Goal: Find specific fact: Find specific fact

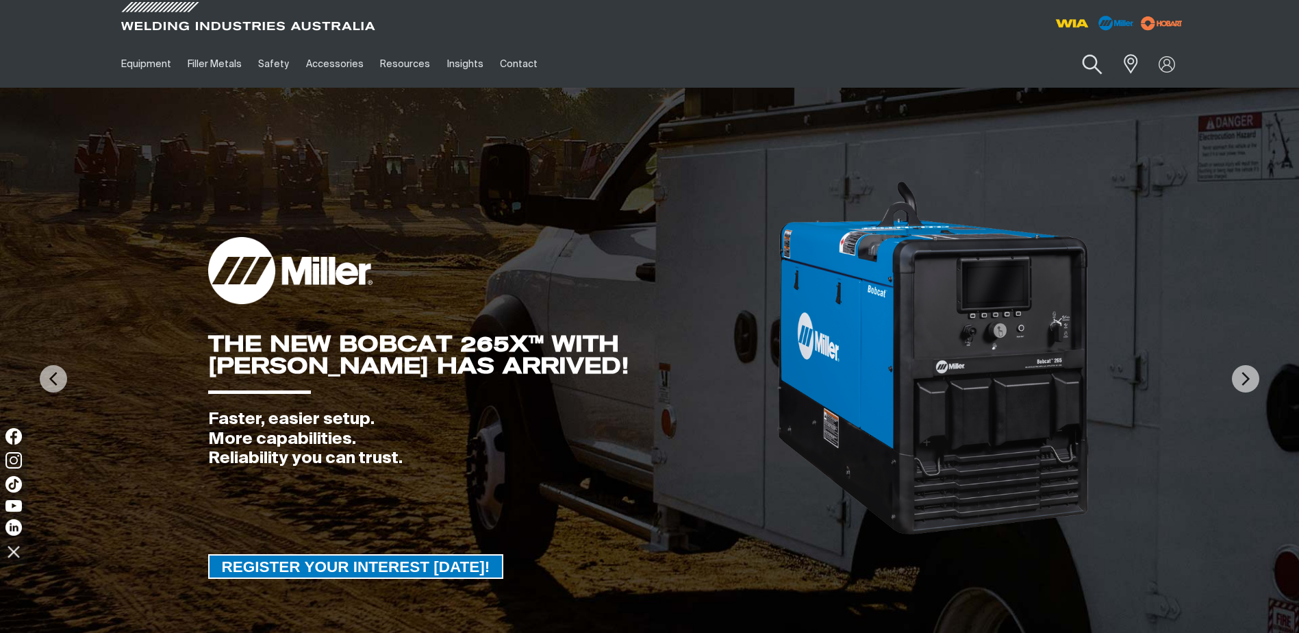
click at [1090, 63] on button "Search products" at bounding box center [1091, 64] width 55 height 39
click at [981, 65] on input "Search" at bounding box center [1008, 64] width 211 height 31
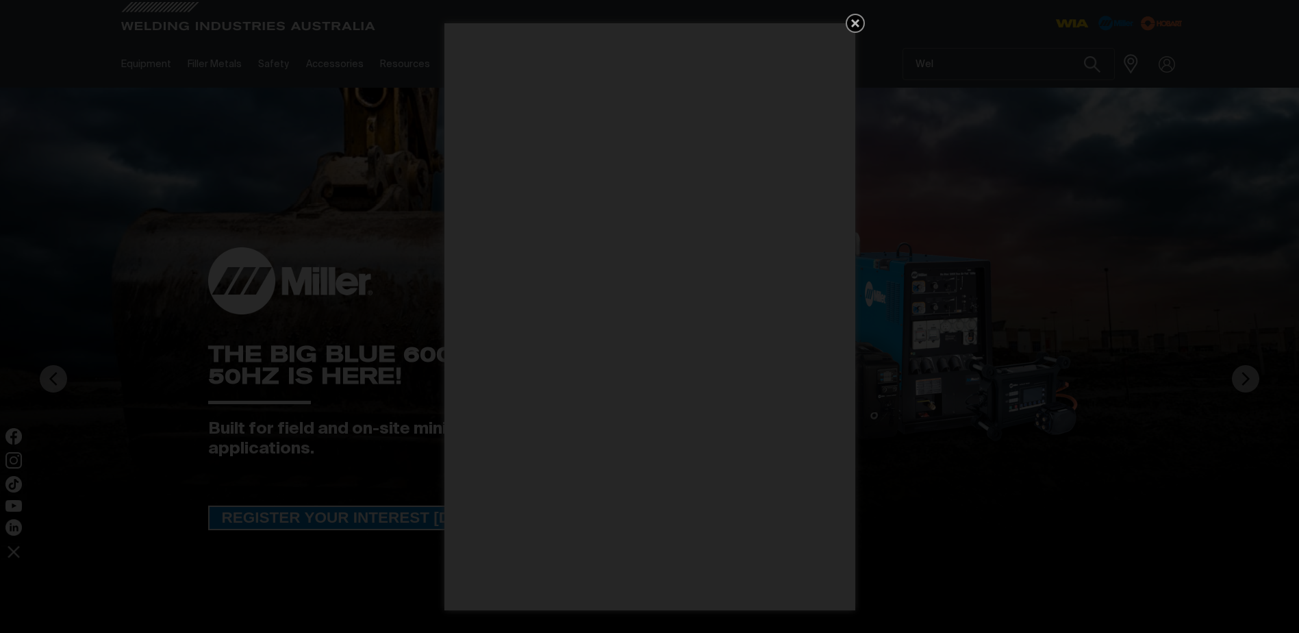
click at [848, 28] on icon "Get 5 WIA Welding Guides Free!" at bounding box center [855, 23] width 16 height 16
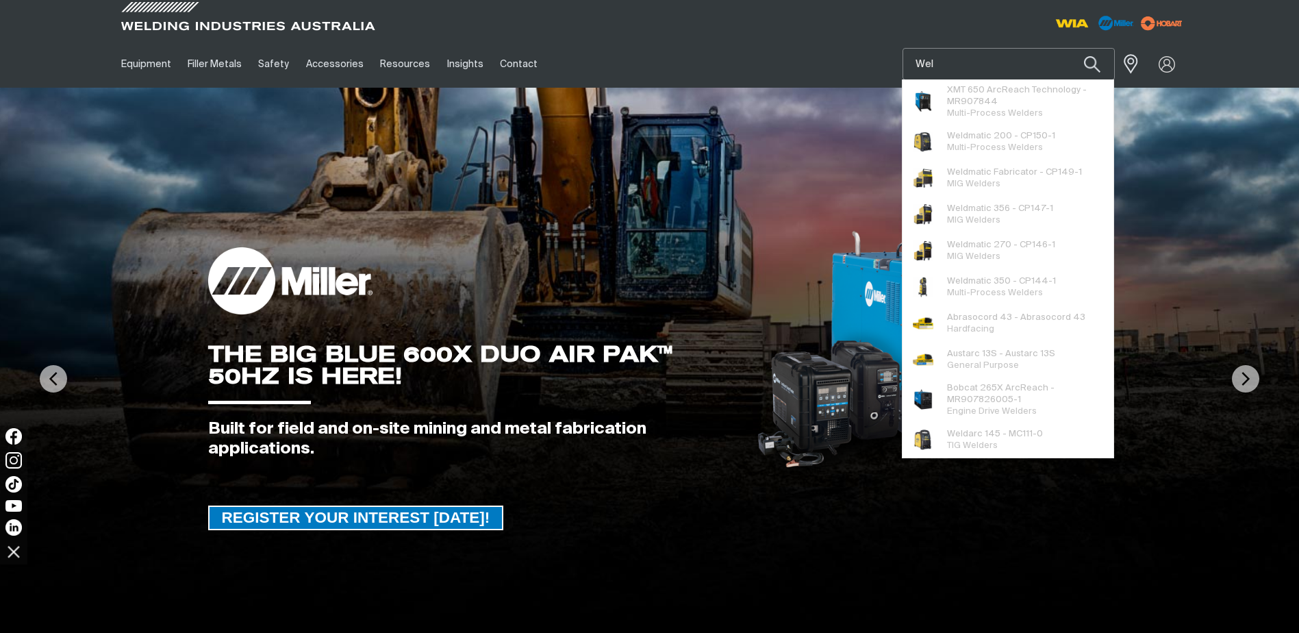
click at [959, 74] on input "Wel" at bounding box center [1008, 64] width 211 height 31
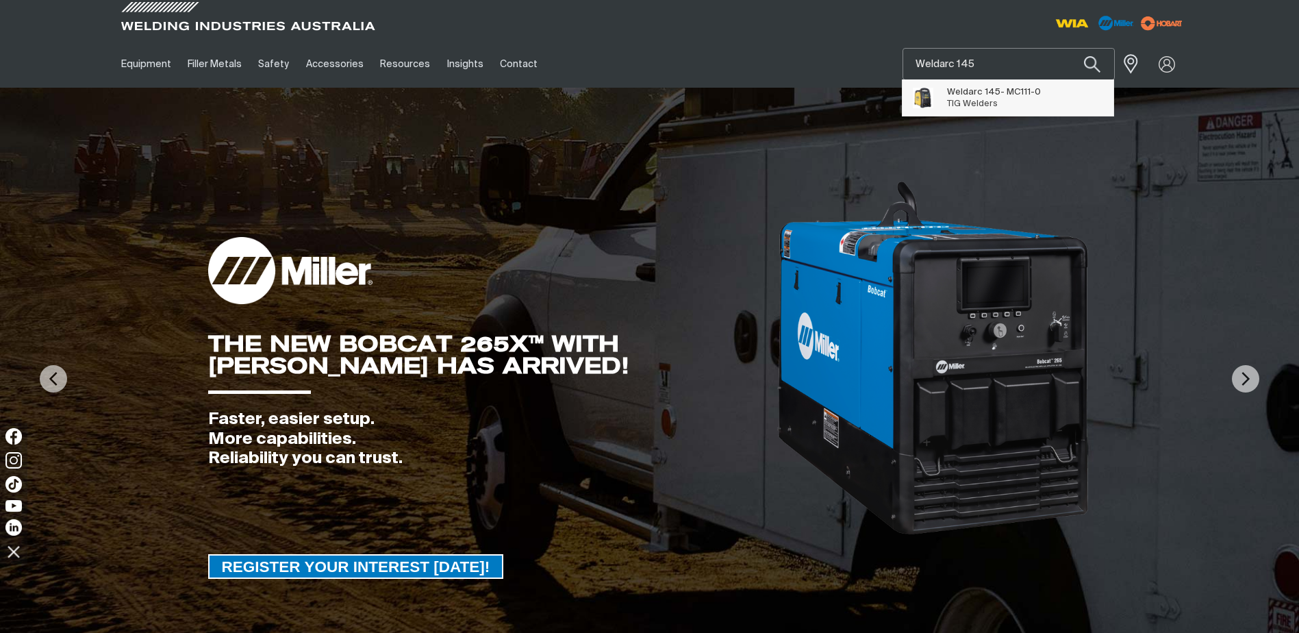
type input "Weldarc 145"
click at [1040, 93] on span "Weldarc 145 - MC111-0 TIG Welders" at bounding box center [976, 97] width 148 height 36
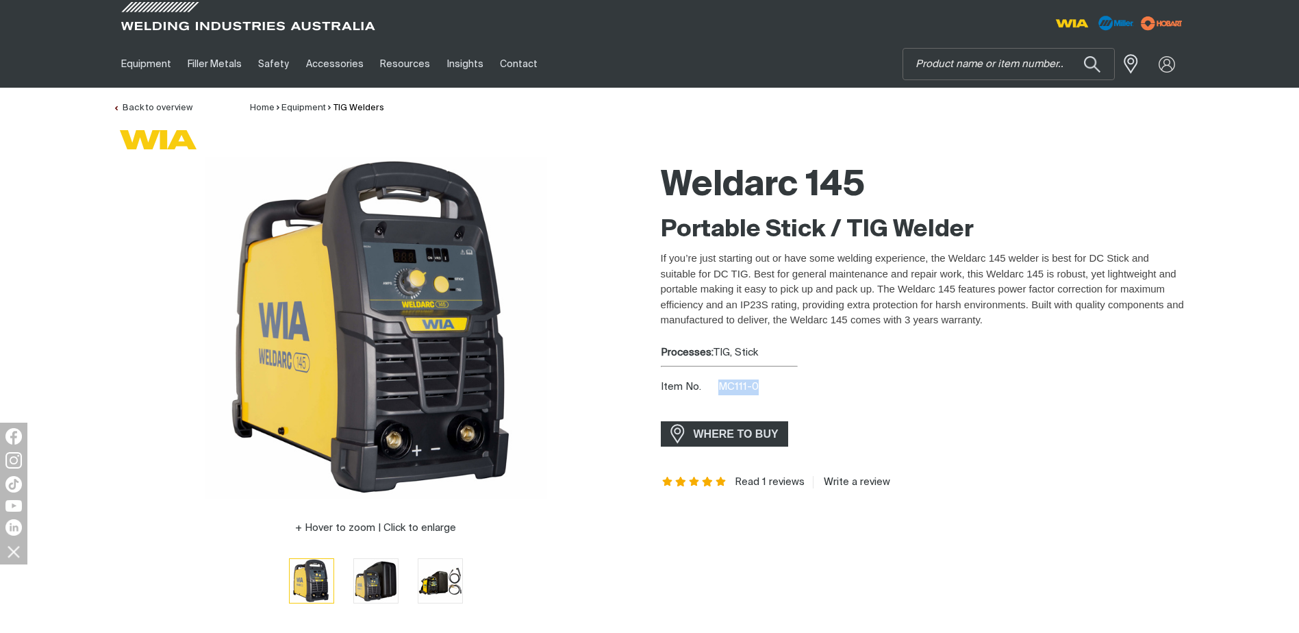
drag, startPoint x: 755, startPoint y: 383, endPoint x: 711, endPoint y: 388, distance: 44.1
click at [711, 388] on div "Item No. MC111-0" at bounding box center [924, 387] width 526 height 16
copy span "MC111-0"
